Goal: Task Accomplishment & Management: Complete application form

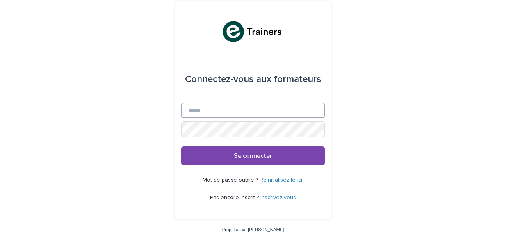
click at [196, 113] on input "E-mail" at bounding box center [253, 111] width 144 height 16
type input "**********"
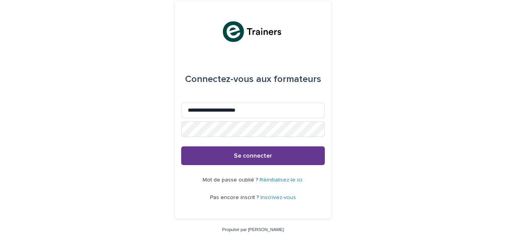
click at [221, 157] on button "Se connecter" at bounding box center [253, 155] width 144 height 19
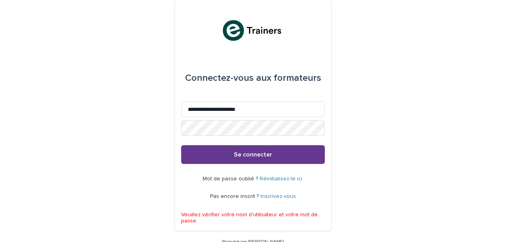
click at [219, 158] on button "Se connecter" at bounding box center [253, 154] width 144 height 19
click at [222, 150] on button "Se connecter" at bounding box center [253, 154] width 144 height 19
click at [211, 160] on button "Se connecter" at bounding box center [253, 154] width 144 height 19
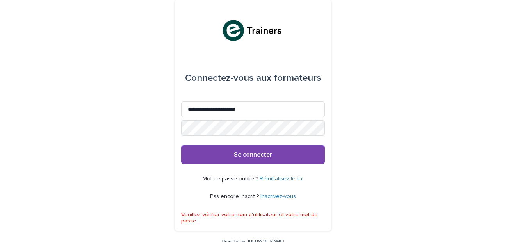
scroll to position [11, 0]
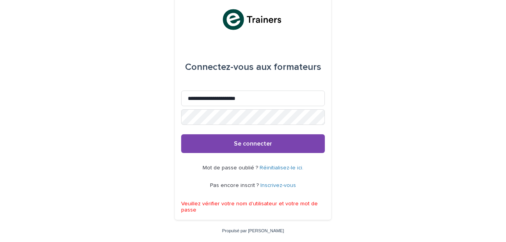
click at [271, 166] on font "Réinitialisez-le ici." at bounding box center [282, 167] width 44 height 5
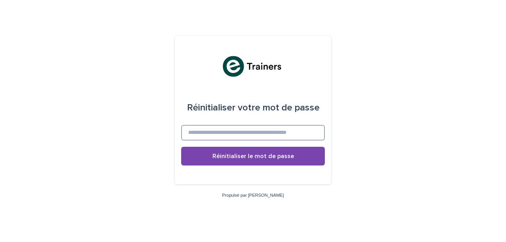
click at [280, 127] on input at bounding box center [253, 133] width 144 height 16
type input "*"
click at [279, 135] on input at bounding box center [253, 133] width 144 height 16
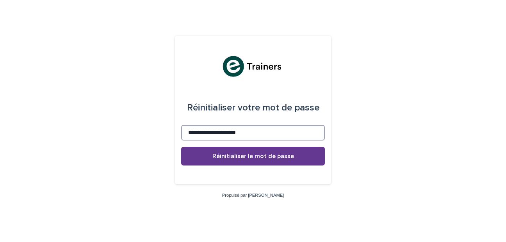
type input "**********"
click at [233, 153] on font "Réinitialiser le mot de passe" at bounding box center [253, 156] width 82 height 6
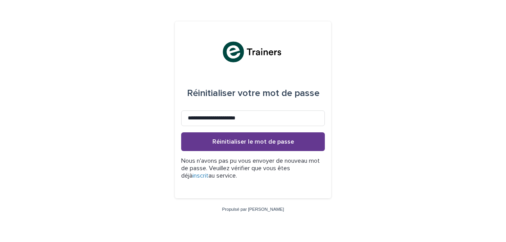
click at [208, 173] on font "inscrit" at bounding box center [200, 176] width 16 height 6
